Goal: Information Seeking & Learning: Learn about a topic

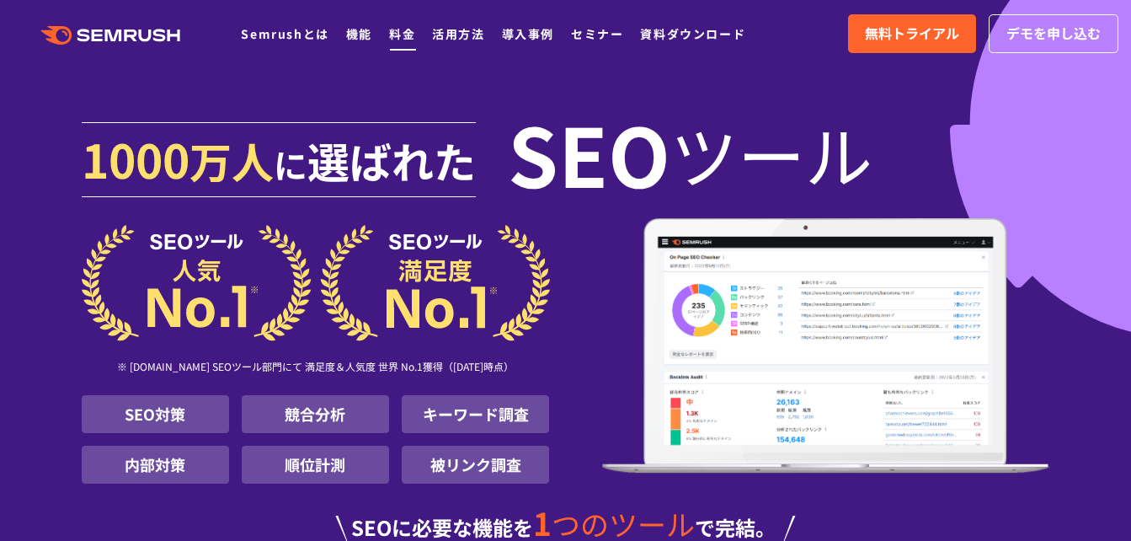
click at [413, 37] on link "料金" at bounding box center [402, 33] width 26 height 17
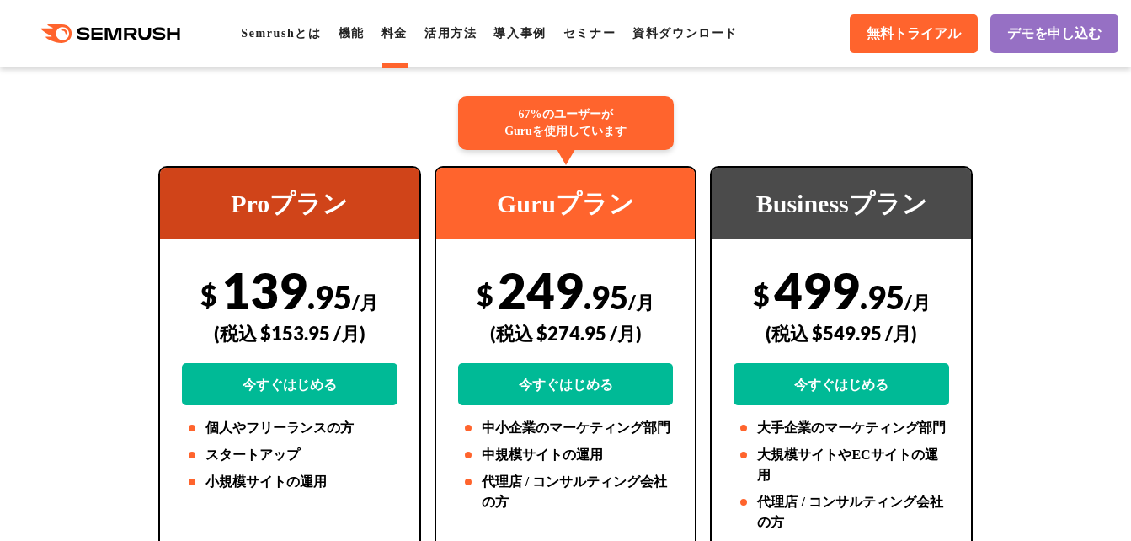
scroll to position [337, 0]
